Goal: Find specific page/section: Find specific page/section

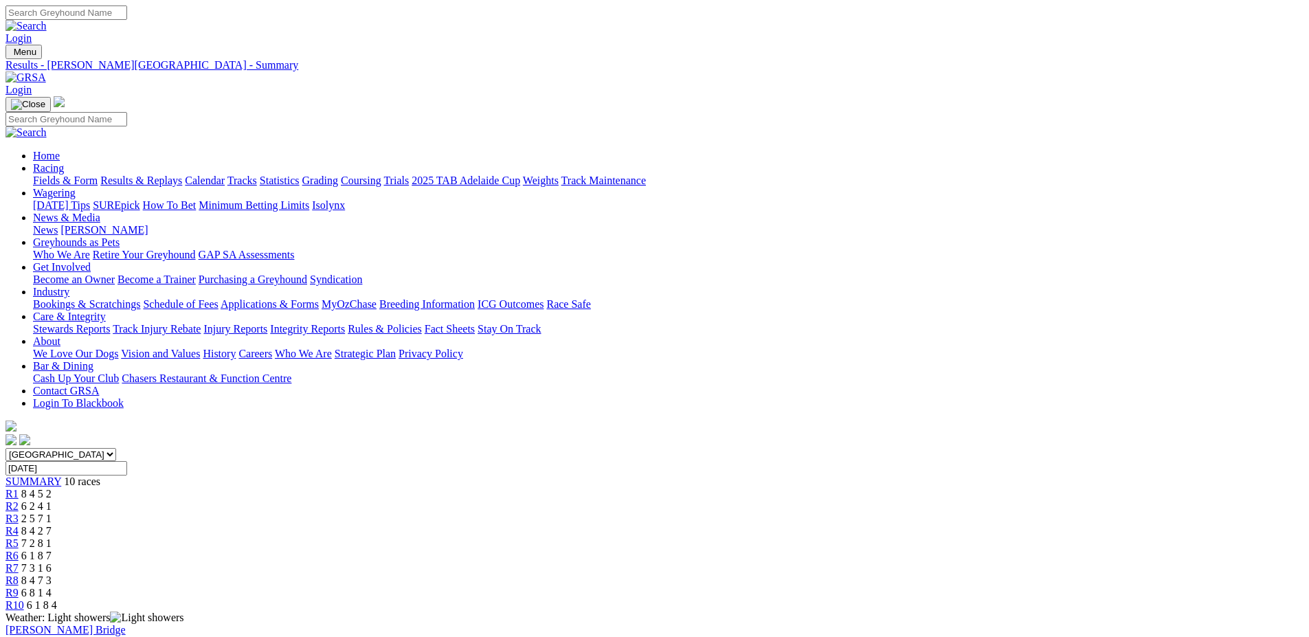
click at [98, 175] on link "Fields & Form" at bounding box center [65, 181] width 65 height 12
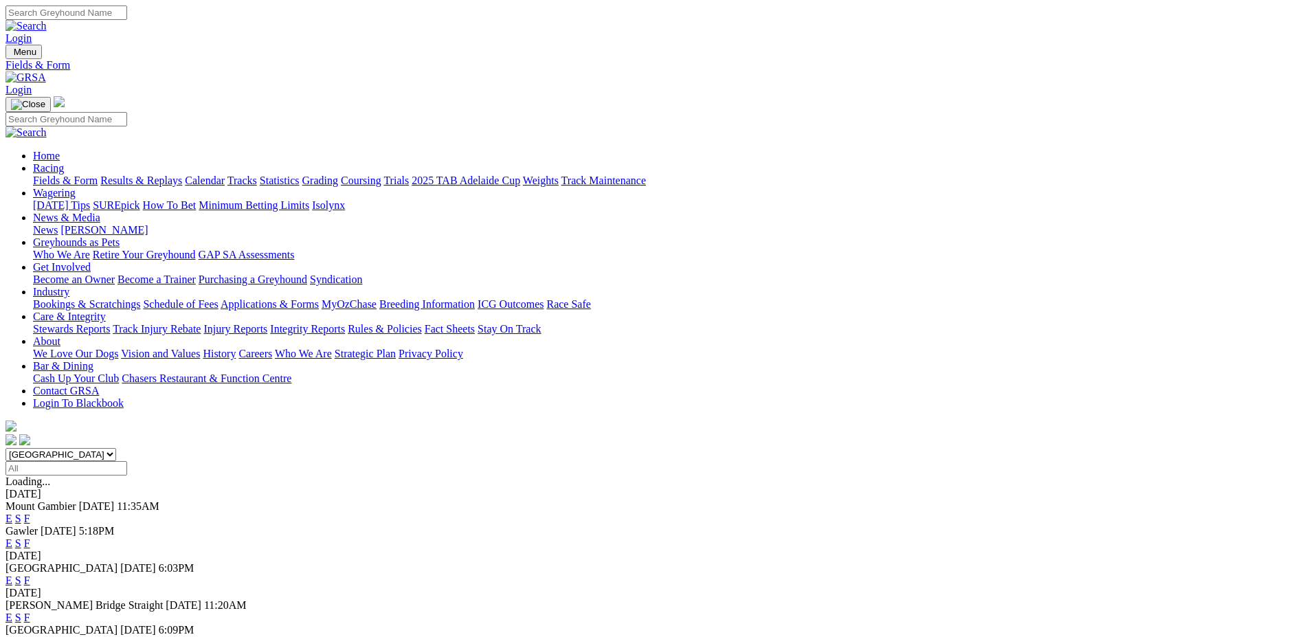
click at [30, 537] on link "F" at bounding box center [27, 543] width 6 height 12
